Goal: Task Accomplishment & Management: Manage account settings

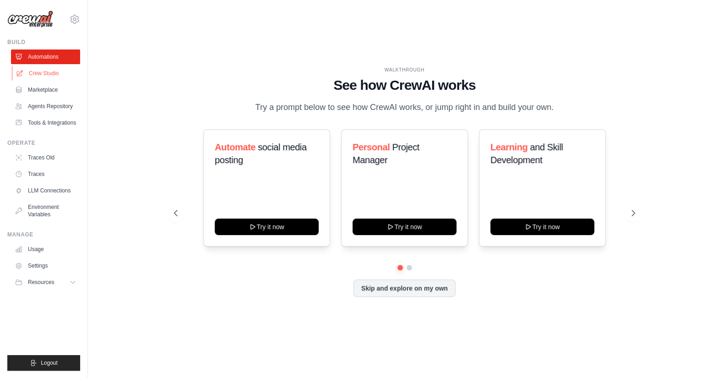
click at [34, 74] on link "Crew Studio" at bounding box center [46, 73] width 69 height 15
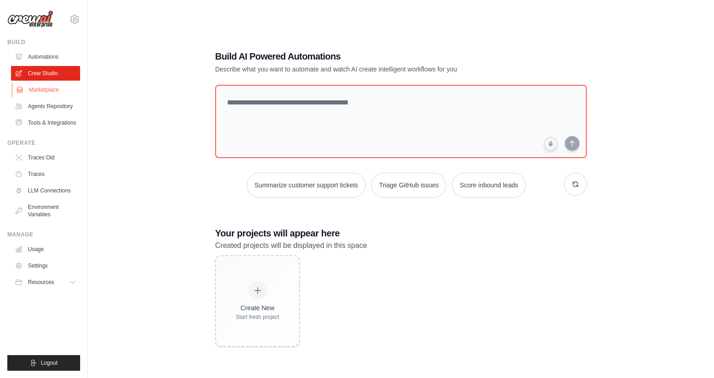
click at [41, 89] on link "Marketplace" at bounding box center [46, 89] width 69 height 15
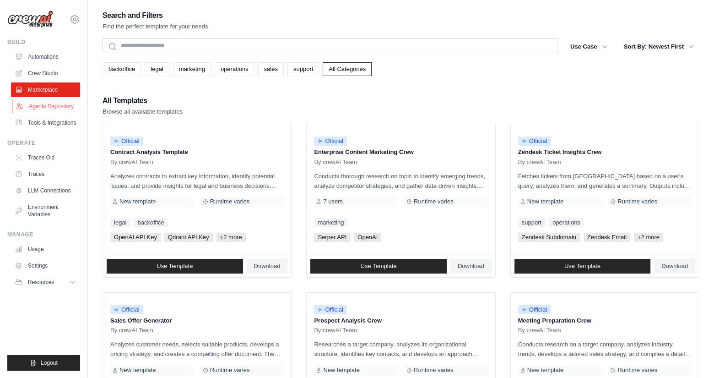
click at [50, 106] on link "Agents Repository" at bounding box center [46, 106] width 69 height 15
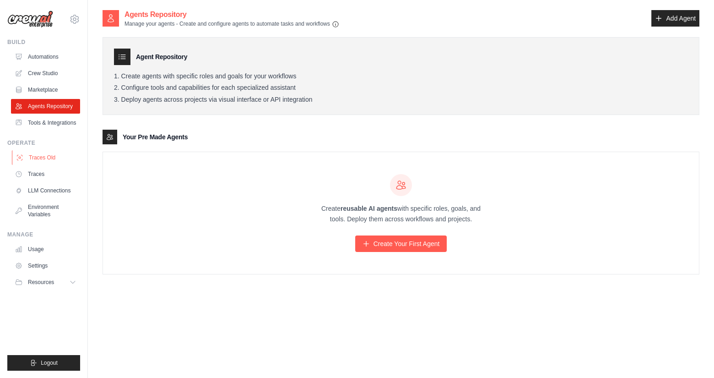
click at [46, 157] on link "Traces Old" at bounding box center [46, 157] width 69 height 15
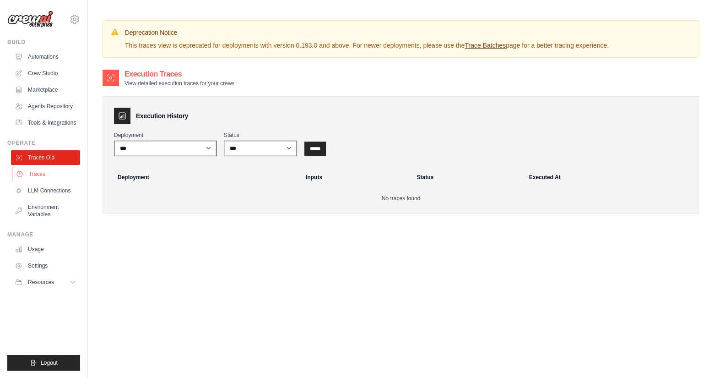
click at [38, 173] on link "Traces" at bounding box center [46, 174] width 69 height 15
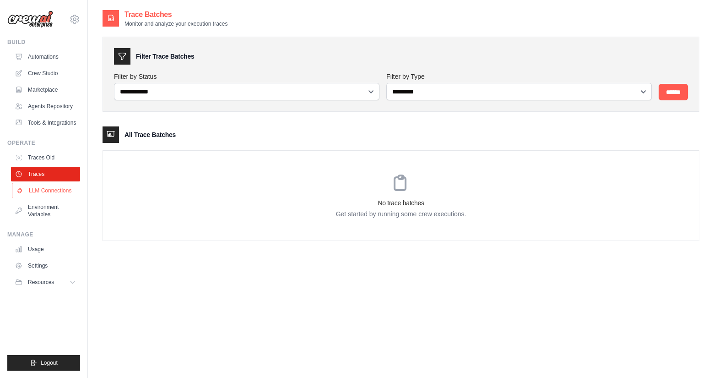
click at [39, 194] on link "LLM Connections" at bounding box center [46, 190] width 69 height 15
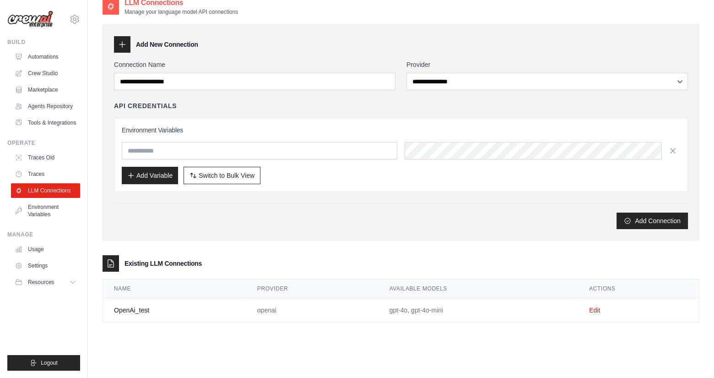
scroll to position [18, 0]
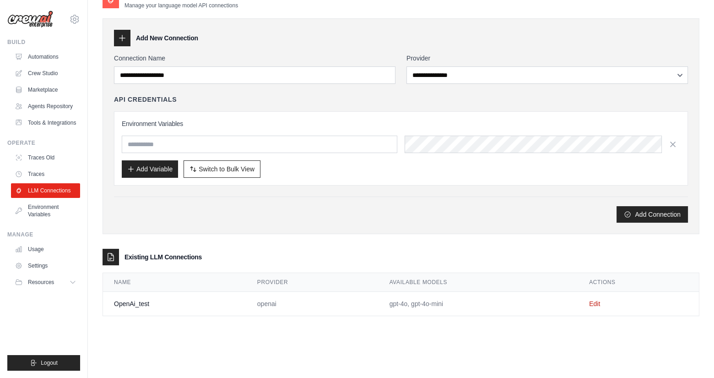
click at [430, 303] on td "gpt-4o, gpt-4o-mini" at bounding box center [479, 304] width 200 height 24
click at [35, 206] on link "Environment Variables" at bounding box center [46, 211] width 69 height 22
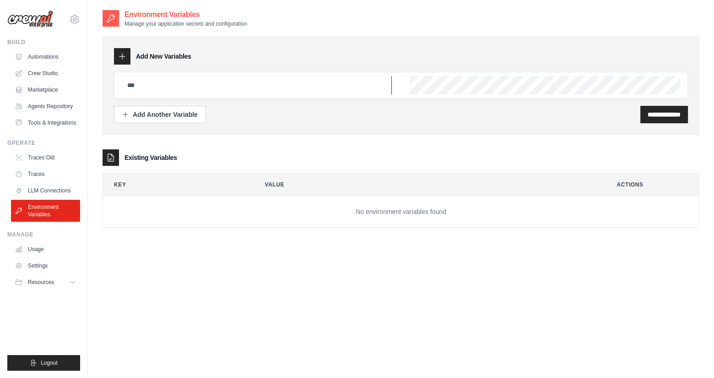
click at [171, 90] on input "text" at bounding box center [257, 85] width 270 height 18
click at [212, 181] on th "Key" at bounding box center [175, 184] width 144 height 22
click at [39, 191] on link "LLM Connections" at bounding box center [46, 190] width 69 height 15
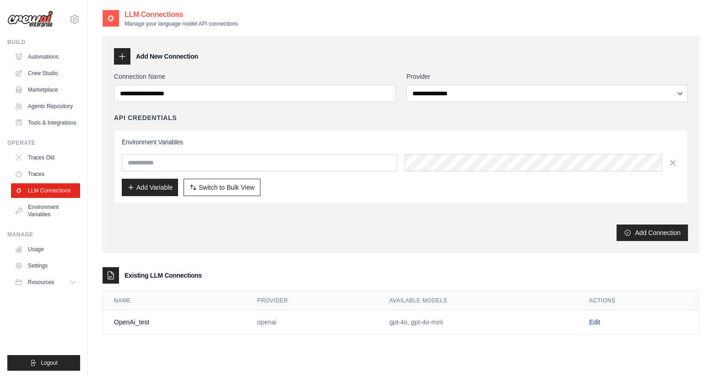
click at [597, 320] on link "Edit" at bounding box center [594, 321] width 11 height 7
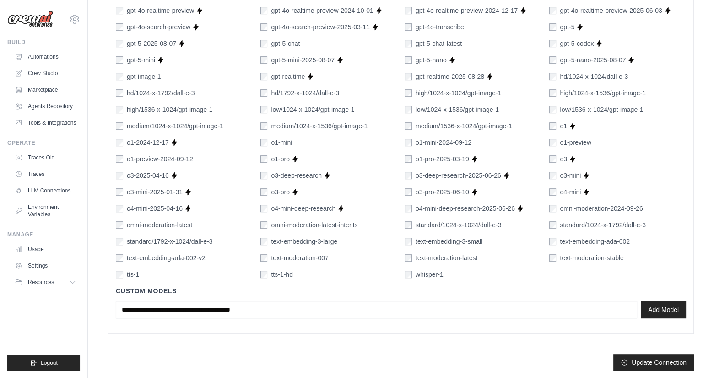
scroll to position [525, 0]
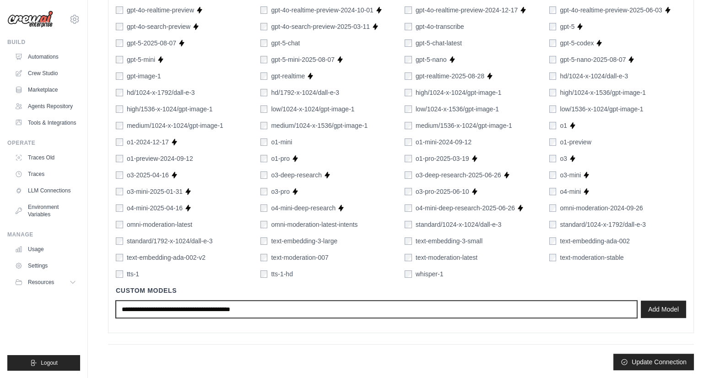
click at [319, 311] on input "text" at bounding box center [376, 308] width 521 height 17
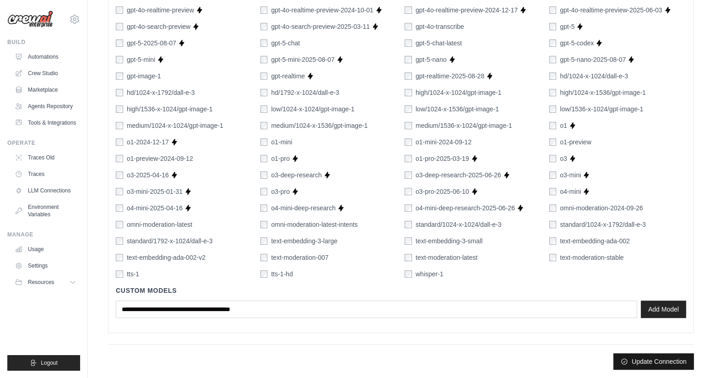
click at [650, 361] on button "Update Connection" at bounding box center [653, 361] width 81 height 16
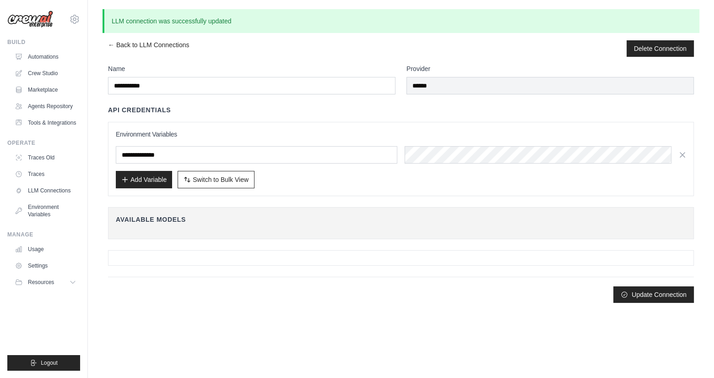
scroll to position [0, 0]
